Goal: Answer question/provide support

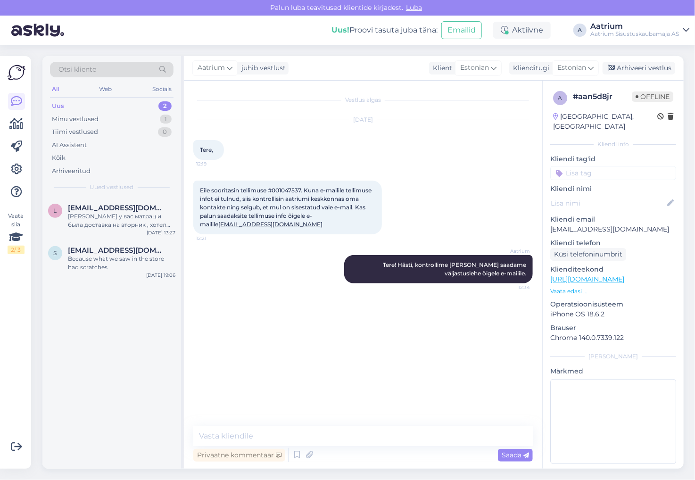
click at [232, 313] on div "Vestlus algas [DATE] Tere, 12:19 Eile sooritasin tellimuse #001047537. Kuna e-m…" at bounding box center [367, 254] width 348 height 328
click at [138, 257] on div "Because what we saw in the store had scratches" at bounding box center [121, 262] width 107 height 17
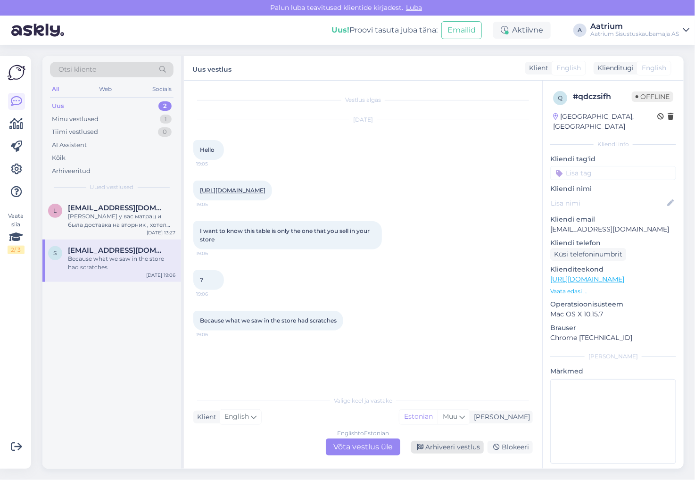
click at [456, 449] on div "Arhiveeri vestlus" at bounding box center [447, 447] width 73 height 13
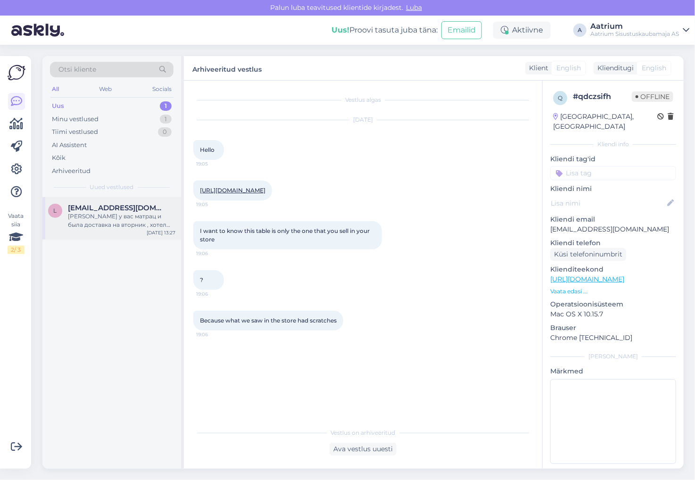
click at [119, 221] on div "[PERSON_NAME] у вас матрац и была доставка на вторник , хотел бы отменить , [PE…" at bounding box center [121, 220] width 107 height 17
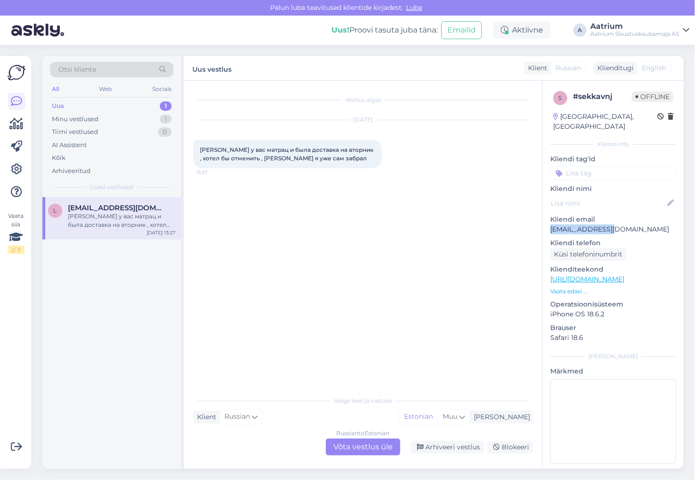
drag, startPoint x: 600, startPoint y: 221, endPoint x: 550, endPoint y: 218, distance: 50.0
click at [550, 224] on p "[EMAIL_ADDRESS][DOMAIN_NAME]" at bounding box center [613, 229] width 126 height 10
copy p "[EMAIL_ADDRESS][DOMAIN_NAME]"
click at [451, 445] on div "Arhiveeri vestlus" at bounding box center [447, 447] width 73 height 13
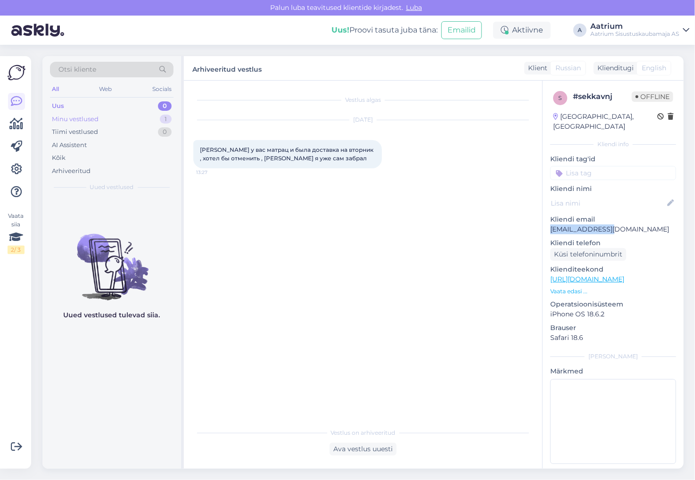
click at [70, 123] on div "Minu vestlused" at bounding box center [75, 119] width 47 height 9
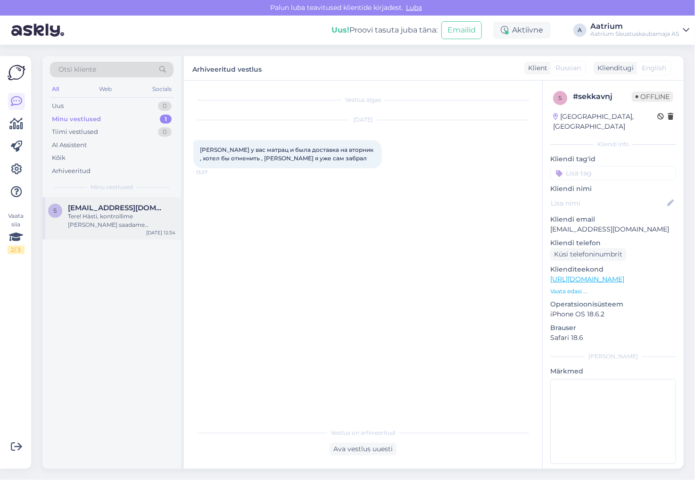
click at [96, 215] on div "Tere! Hästi, kontrollime [PERSON_NAME] saadame väljastuslehe õigele e-mailile." at bounding box center [121, 220] width 107 height 17
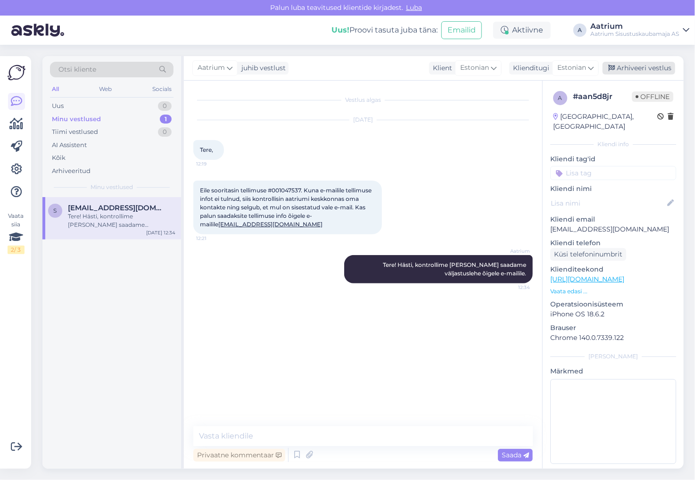
click at [626, 67] on div "Arhiveeri vestlus" at bounding box center [638, 68] width 73 height 13
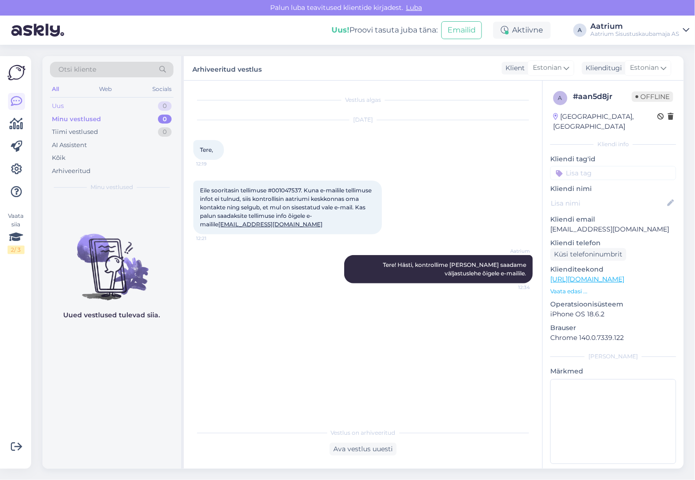
click at [64, 107] on div "Uus 0" at bounding box center [111, 105] width 123 height 13
click at [523, 28] on div "Aktiivne" at bounding box center [521, 30] width 57 height 17
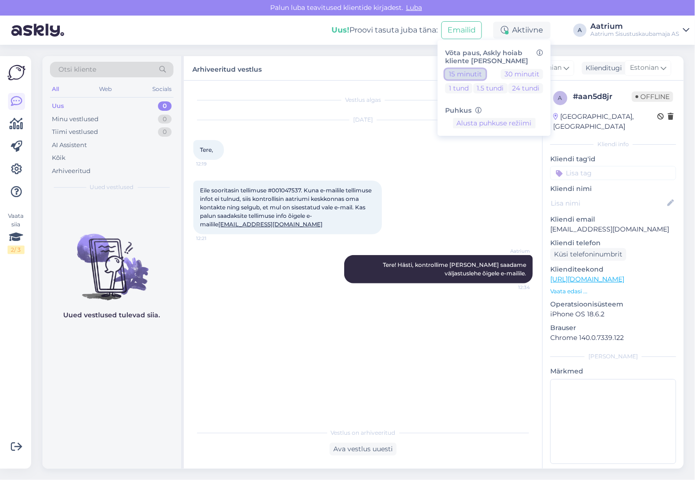
click at [455, 73] on button "15 minutit" at bounding box center [465, 74] width 41 height 10
